Goal: Find contact information

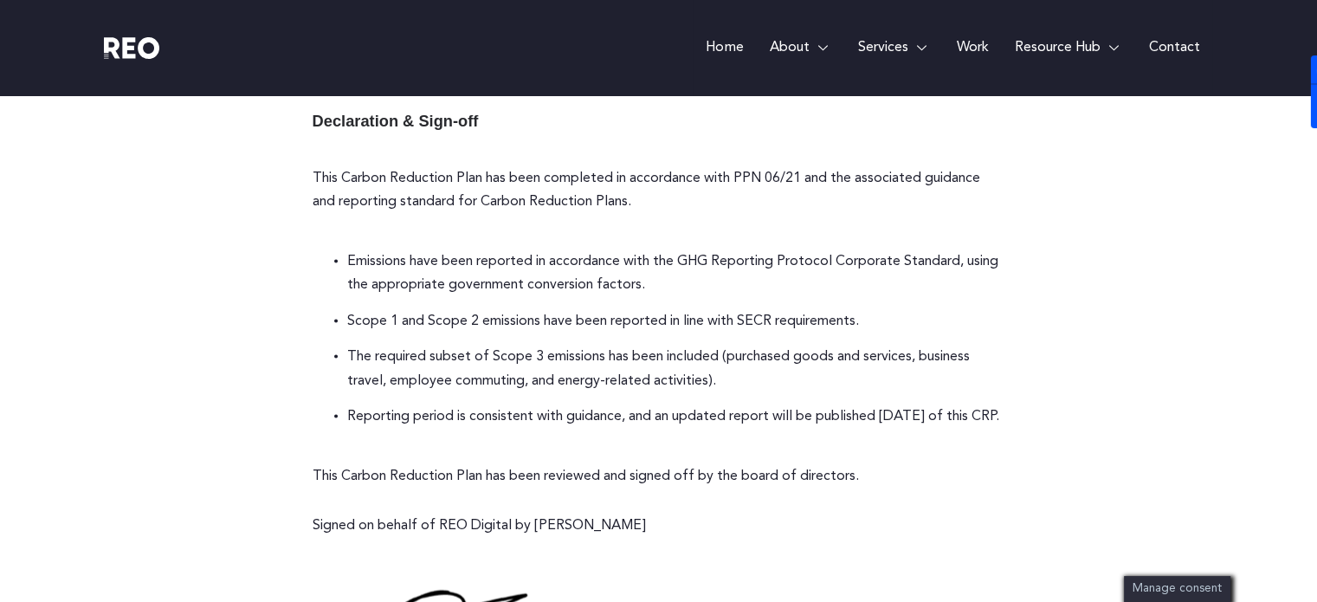
scroll to position [3320, 0]
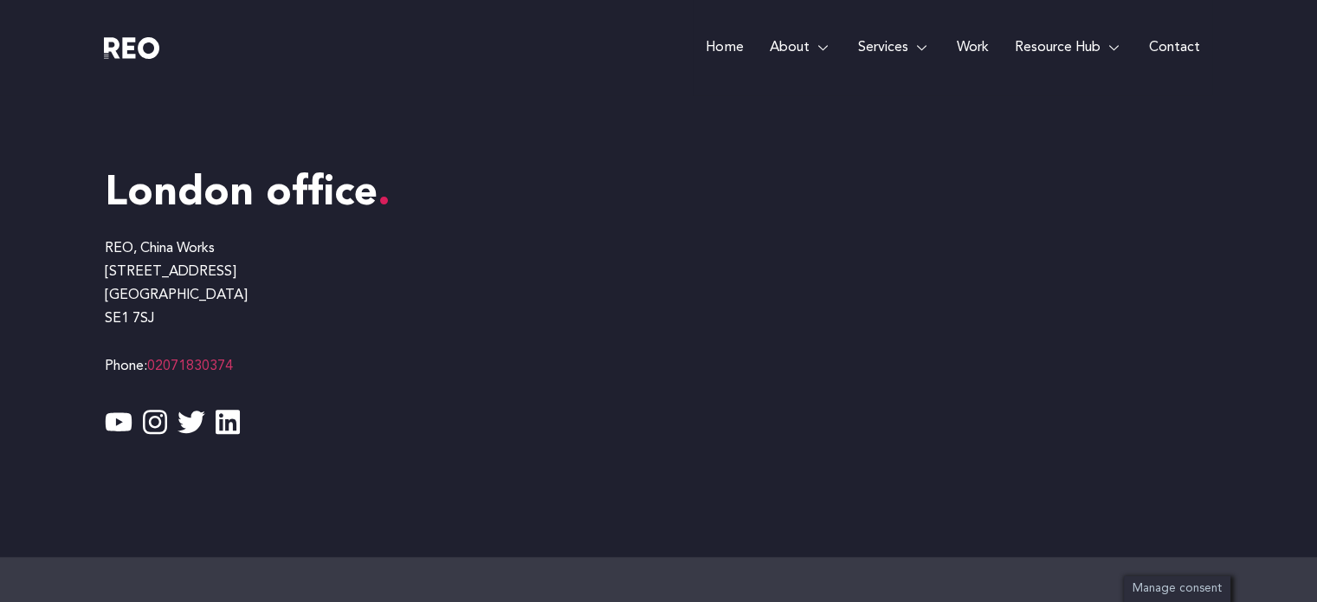
scroll to position [1299, 0]
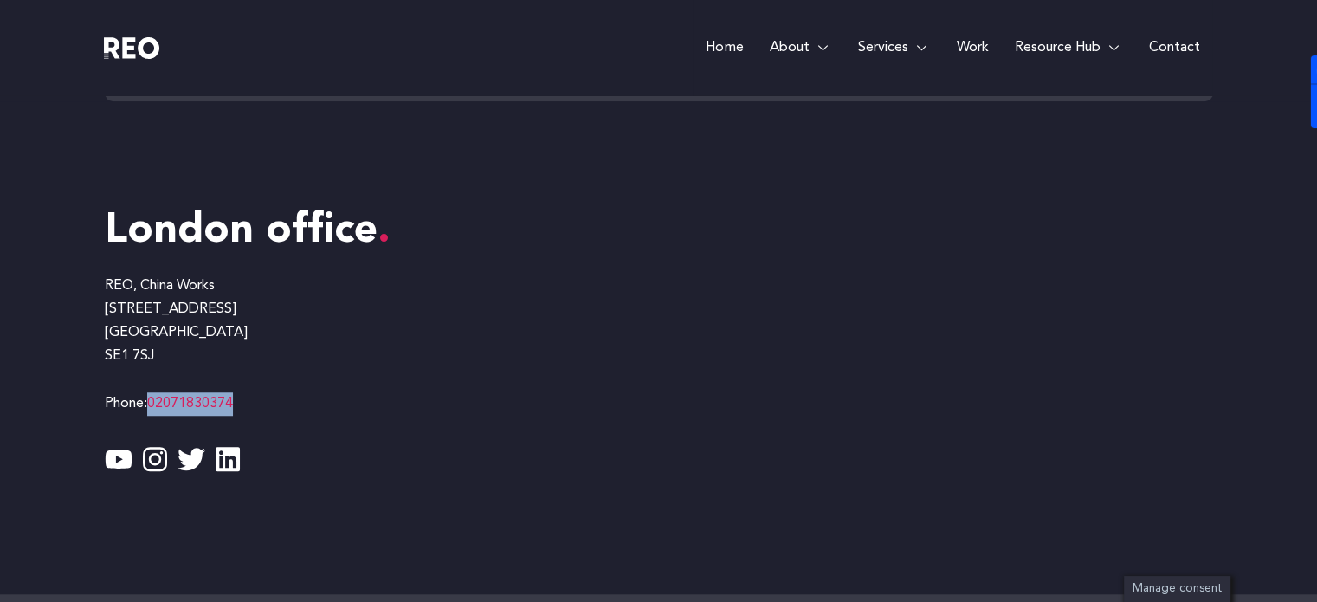
drag, startPoint x: 246, startPoint y: 411, endPoint x: 152, endPoint y: 417, distance: 94.5
click at [152, 416] on p "REO, China Works [STREET_ADDRESS] Phone: [PHONE_NUMBER]" at bounding box center [382, 345] width 554 height 141
copy link "02071830374"
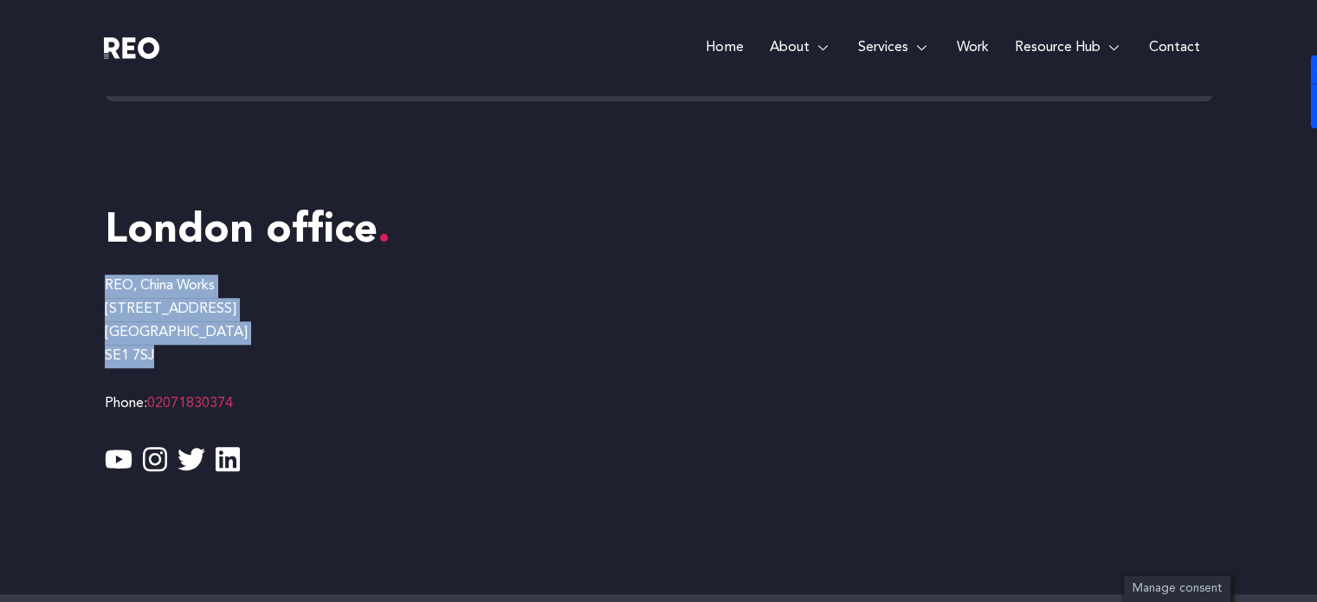
drag, startPoint x: 163, startPoint y: 362, endPoint x: 94, endPoint y: 294, distance: 97.4
click at [94, 294] on div "London office REO, China Works [STREET_ADDRESS] Phone: [PHONE_NUMBER] Youtube I…" at bounding box center [658, 348] width 1317 height 494
copy p "REO, [GEOGRAPHIC_DATA] Works [STREET_ADDRESS]"
